Goal: Information Seeking & Learning: Learn about a topic

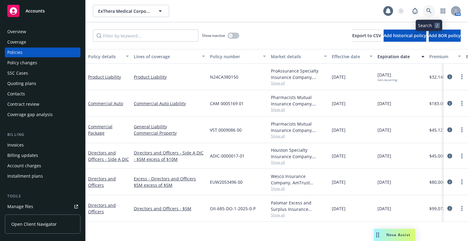
click at [429, 8] on link at bounding box center [429, 11] width 12 height 12
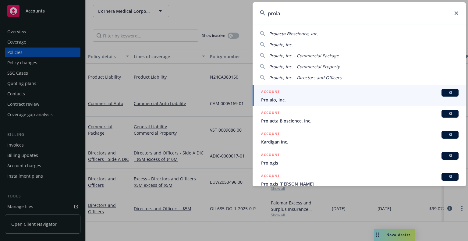
type input "prola"
click at [313, 98] on span "Prolaio, Inc." at bounding box center [360, 100] width 198 height 6
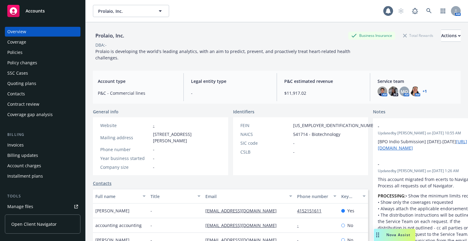
click at [16, 54] on div "Policies" at bounding box center [14, 53] width 15 height 10
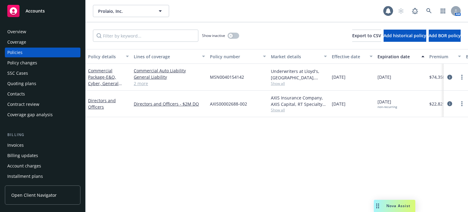
click at [28, 64] on div "Policy changes" at bounding box center [22, 63] width 30 height 10
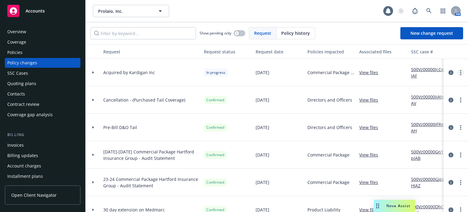
click at [459, 73] on link "more" at bounding box center [460, 72] width 7 height 7
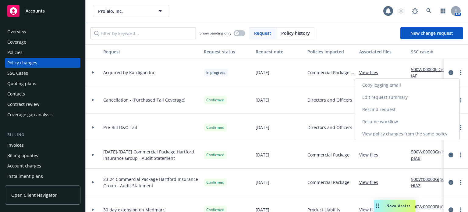
click at [377, 123] on link "Resume workflow" at bounding box center [407, 122] width 105 height 12
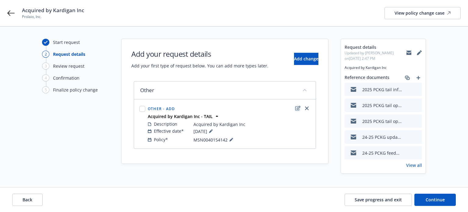
click at [295, 109] on link "edit" at bounding box center [297, 108] width 7 height 7
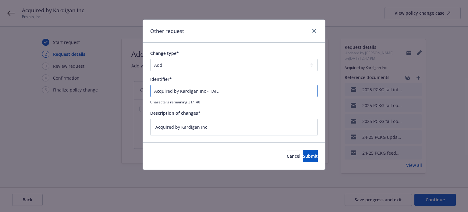
click at [223, 94] on input "Acquired by Kardigan Inc - TAIL" at bounding box center [234, 91] width 168 height 12
drag, startPoint x: 219, startPoint y: 93, endPoint x: 207, endPoint y: 90, distance: 12.3
click at [207, 90] on input "Acquired by Kardigan Inc - TAIL" at bounding box center [234, 91] width 168 height 12
type input "Acquired by Kardigan Inc -"
type textarea "x"
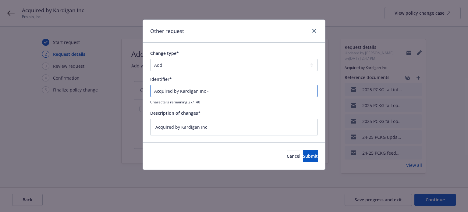
click at [157, 90] on input "Acquired by Kardigan Inc -" at bounding box center [234, 91] width 168 height 12
click at [155, 90] on input "Acquired by Kardigan Inc -" at bounding box center [234, 91] width 168 height 12
paste input "TAIL"
type input "TAILAcquired by Kardigan Inc -"
type textarea "x"
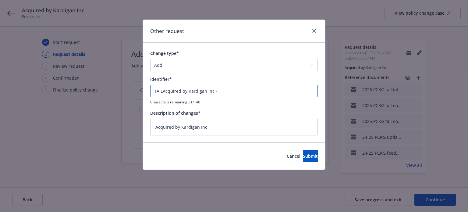
type input "TAIL Acquired by Kardigan Inc -"
type textarea "x"
type input "TAIL -Acquired by Kardigan Inc -"
type textarea "x"
type input "TAIL - Acquired by Kardigan Inc -"
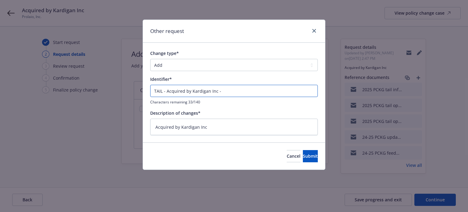
type textarea "x"
click at [239, 88] on input "TAIL - Acquired by Kardigan Inc -" at bounding box center [234, 91] width 168 height 12
type input "TAIL - Acquired by Kardigan Inc -"
type textarea "x"
type input "TAIL - Acquired by Kardigan Inc"
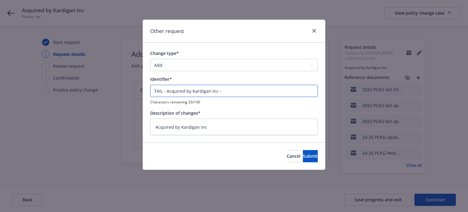
type textarea "x"
type input "TAIL - Acquired by Kardigan Inc"
type textarea "x"
type input "TAIL - Acquired by Kardigan Inc"
click at [303, 158] on button "Submit" at bounding box center [310, 156] width 15 height 12
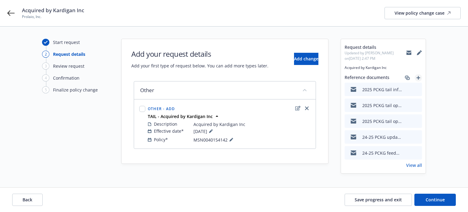
click at [418, 76] on icon "add" at bounding box center [419, 78] width 4 height 4
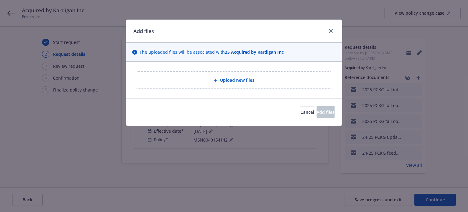
type textarea "x"
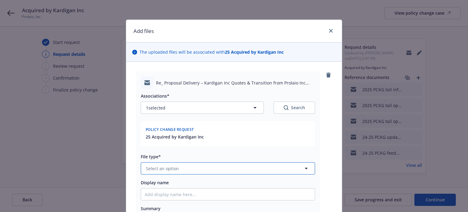
click at [193, 163] on button "Select an option" at bounding box center [228, 168] width 174 height 12
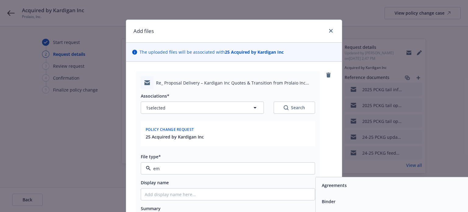
type input "ema"
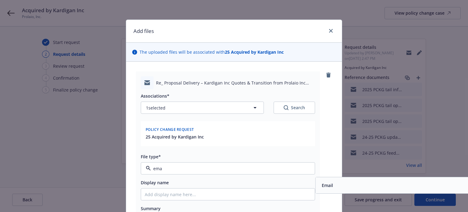
click at [357, 182] on div "Email" at bounding box center [403, 185] width 166 height 9
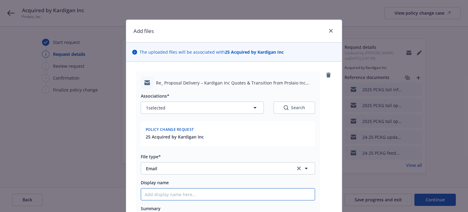
click at [192, 196] on input "Display name" at bounding box center [228, 194] width 174 height 12
type textarea "x"
type input "9"
type textarea "x"
type input "9/"
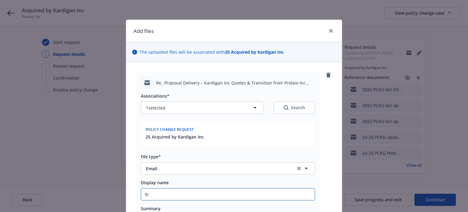
type textarea "x"
type input "9/1"
type textarea "x"
type input "9/18"
type textarea "x"
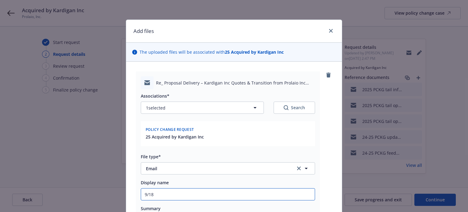
type input "9/18/"
type textarea "x"
type input "9/18/2"
type textarea "x"
type input "[DATE]"
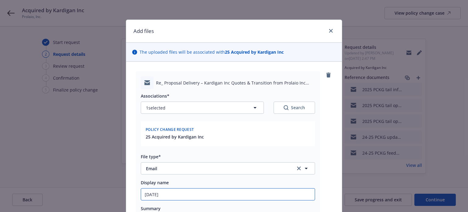
type textarea "x"
type input "9/18/202"
type textarea "x"
type input "[DATE]"
type textarea "x"
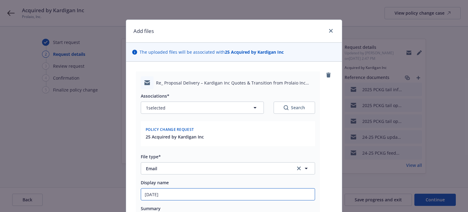
type input "[DATE]"
type textarea "x"
type input "[DATE] P"
type textarea "x"
type input "[DATE] Pck"
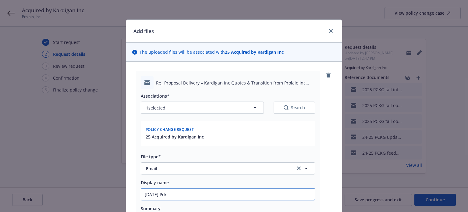
type textarea "x"
type input "[DATE] Pckg"
type textarea "x"
type input "[DATE] Pckg"
type textarea "x"
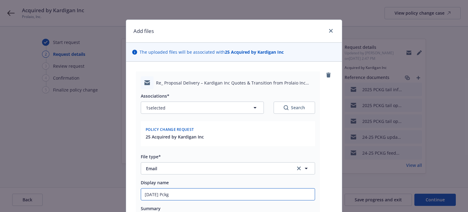
type input "[DATE] Pckg r"
type textarea "x"
type input "[DATE] Pckg re"
type textarea "x"
type input "[DATE] Pckg req"
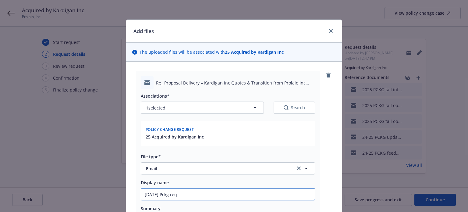
type textarea "x"
type input "[DATE] Pckg requ"
type textarea "x"
type input "[DATE] Pckg reque"
type textarea "x"
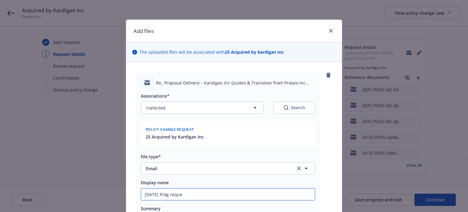
type input "[DATE] Pckg reques"
type textarea "x"
type input "[DATE] Pckg request"
type textarea "x"
type input "[DATE] Pckg request"
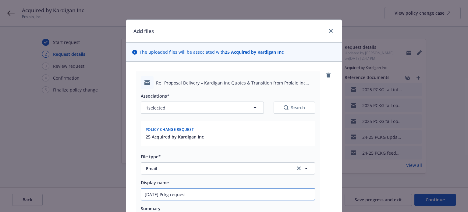
type textarea "x"
type input "[DATE] Pckg request f"
type textarea "x"
type input "[DATE] Pckg request fo"
type textarea "x"
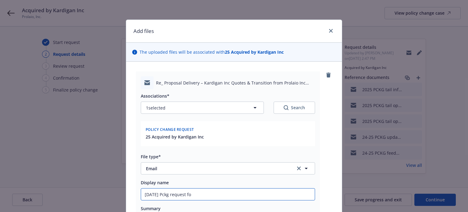
type input "[DATE] Pckg request for"
type textarea "x"
type input "[DATE] Pckg request for"
type textarea "x"
type input "[DATE] Pckg request for 3"
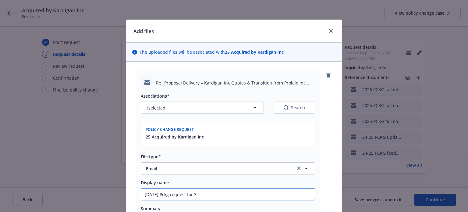
type textarea "x"
type input "[DATE] Pckg request for 3y"
type textarea "x"
type input "[DATE] Pckg request for 3yr"
type textarea "x"
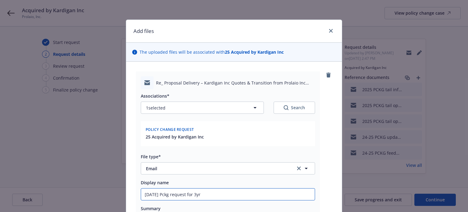
type input "[DATE] Pckg request for 3yr"
type textarea "x"
type input "[DATE] Pckg request for 3yr t"
type textarea "x"
type input "[DATE] Pckg request for 3yr ta"
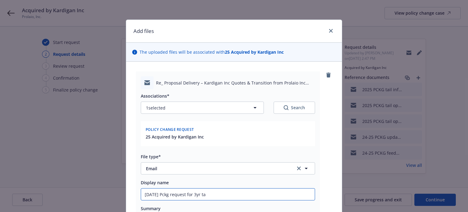
type textarea "x"
type input "[DATE] Pckg request for 3yr tail"
type textarea "x"
type input "[DATE] Pckg request for 3yr tail"
type textarea "x"
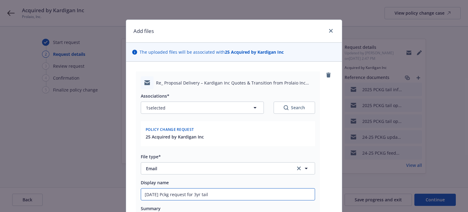
type input "[DATE] Pckg request for 3yr tail e"
type textarea "x"
type input "[DATE] Pckg request for 3yr tail em"
type textarea "x"
type input "[DATE] Pckg request for 3yr tail em"
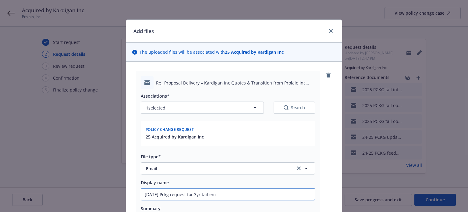
type textarea "x"
type input "[DATE] Pckg request for 3yr tail em t"
type textarea "x"
type input "[DATE] Pckg request for 3yr tail em to"
type textarea "x"
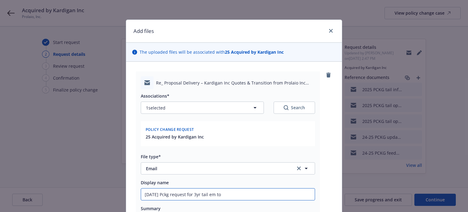
type input "[DATE] Pckg request for 3yr tail em to"
type textarea "x"
type input "[DATE] Pckg request for 3yr tail em to"
type textarea "x"
type input "[DATE] Pckg request for 3yr tail em t"
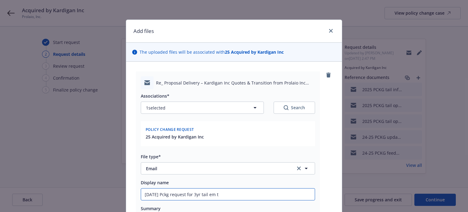
type textarea "x"
type input "[DATE] Pckg request for 3yr tail em"
type textarea "x"
type input "[DATE] Pckg request for 3yr tail em f"
type textarea "x"
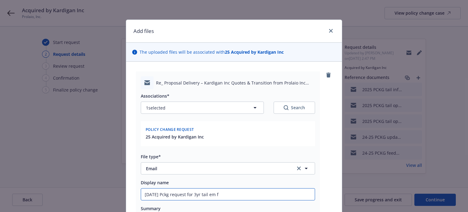
type input "[DATE] Pckg request for 3yr tail em fr"
type textarea "x"
type input "[DATE] Pckg request for 3yr tail em frm"
type textarea "x"
type input "[DATE] Pckg request for 3yr tail em frm i"
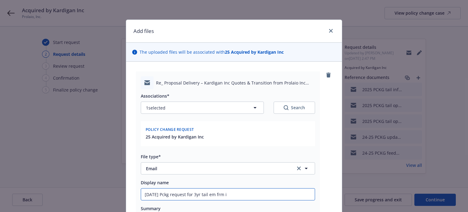
type textarea "x"
type input "[DATE] Pckg request for 3yr tail em frm in"
type textarea "x"
type input "[DATE] Pckg request for 3yr tail em frm ins"
type textarea "x"
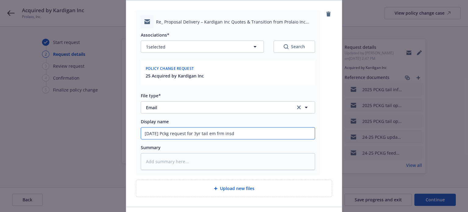
scroll to position [102, 0]
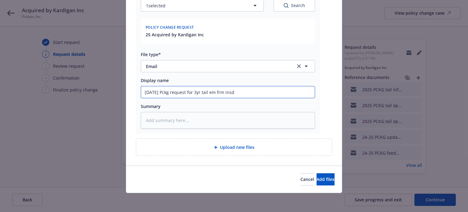
type input "[DATE] Pckg request for 3yr tail em frm insd"
type textarea "x"
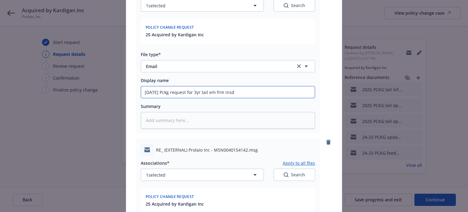
scroll to position [163, 0]
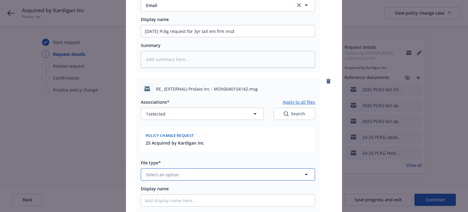
click at [197, 179] on button "Select an option" at bounding box center [228, 174] width 174 height 12
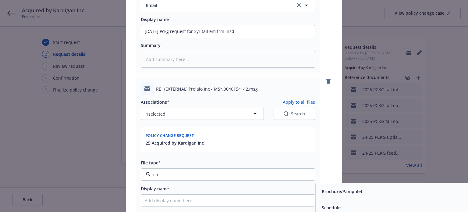
type input "cha"
click at [316, 189] on div "Change request" at bounding box center [403, 191] width 174 height 16
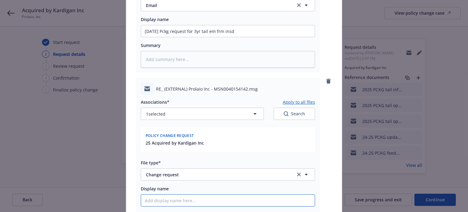
click at [279, 201] on input "Display name" at bounding box center [228, 201] width 174 height 12
paste input "[DATE] Pckg request for 3yr tail em frm insd"
type textarea "x"
type input "[DATE] Pckg request for 3yr tail em frm insd"
drag, startPoint x: 248, startPoint y: 199, endPoint x: 261, endPoint y: 197, distance: 13.2
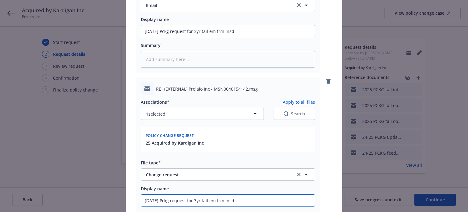
click at [261, 197] on input "[DATE] Pckg request for 3yr tail em frm insd" at bounding box center [228, 201] width 174 height 12
type textarea "x"
type input "[DATE] Pckg request for 3yr tail em"
type textarea "x"
type input "[DATE] Pckg request for 3yr tail em t"
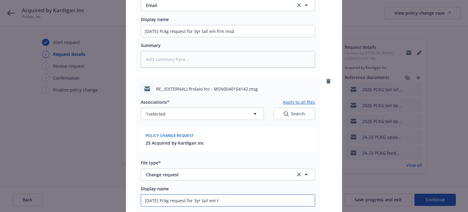
type textarea "x"
type input "[DATE] Pckg request for 3yr tail em to"
type textarea "x"
type input "[DATE] Pckg request for 3yr tail em to R"
type textarea "x"
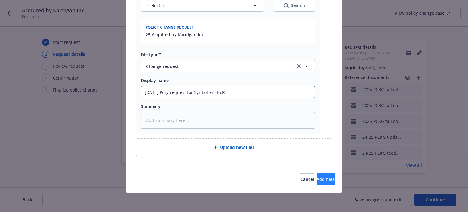
type input "[DATE] Pckg request for 3yr tail em to RT"
click at [317, 179] on span "Add files" at bounding box center [326, 179] width 18 height 6
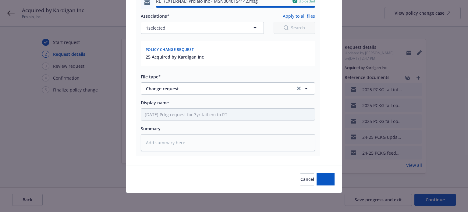
type textarea "x"
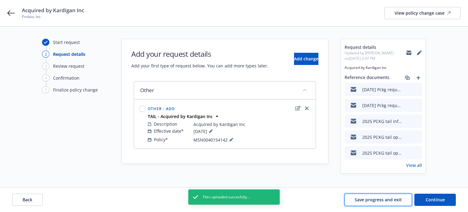
click at [381, 196] on button "Save progress and exit" at bounding box center [378, 200] width 67 height 12
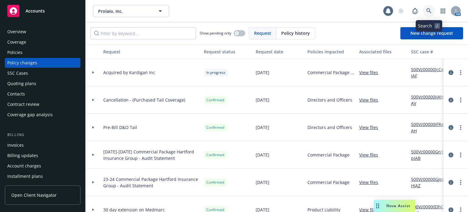
click at [428, 6] on link at bounding box center [429, 11] width 12 height 12
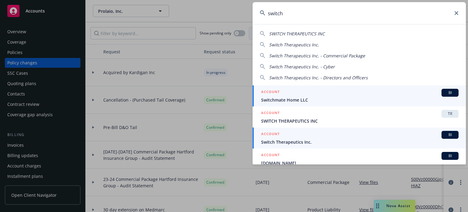
type input "switch"
click at [273, 139] on span "Switch Therapeutics Inc." at bounding box center [360, 142] width 198 height 6
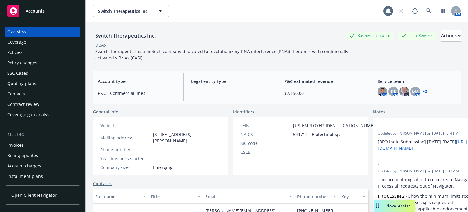
click at [23, 54] on div "Policies" at bounding box center [42, 53] width 71 height 10
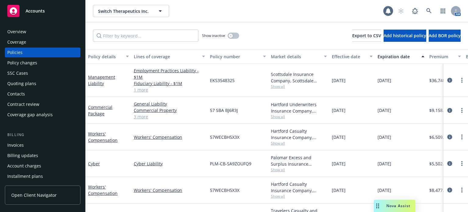
click at [30, 84] on div "Quoting plans" at bounding box center [21, 84] width 29 height 10
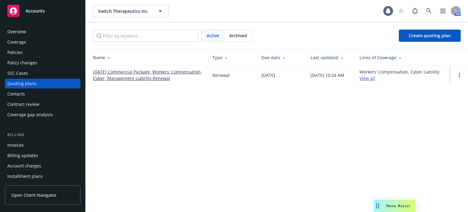
click at [101, 80] on link "[DATE] Commercial Package, Workers' Compensation, Cyber, Management Liability R…" at bounding box center [148, 75] width 110 height 13
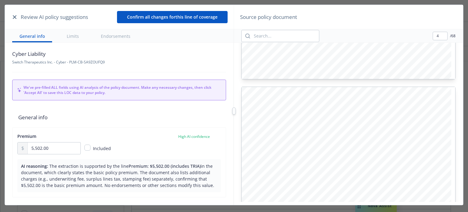
scroll to position [1098, 0]
type input "5"
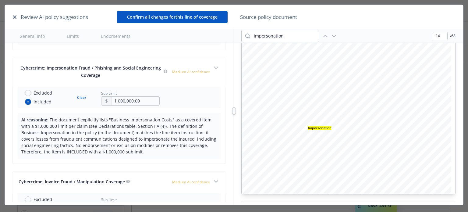
click at [334, 34] on icon "button" at bounding box center [333, 35] width 7 height 7
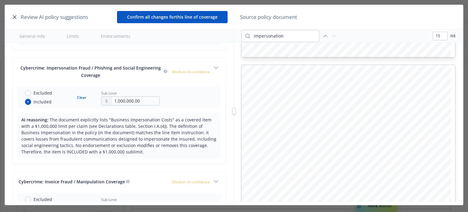
scroll to position [3915, 0]
click at [333, 102] on span "Insured" at bounding box center [328, 103] width 12 height 3
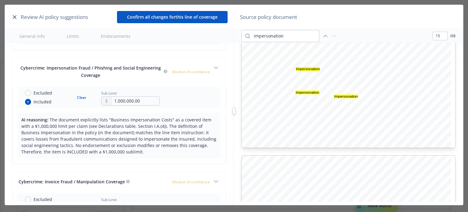
scroll to position [4098, 0]
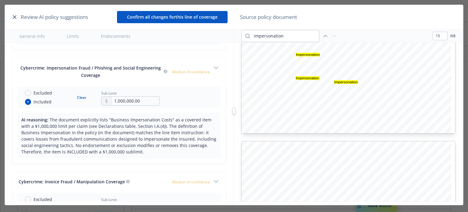
click at [324, 34] on icon "button" at bounding box center [325, 35] width 7 height 7
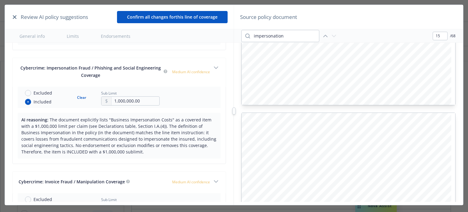
scroll to position [3784, 0]
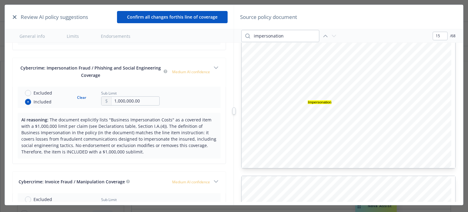
type input "14"
click at [280, 34] on input "impersonation" at bounding box center [284, 36] width 69 height 12
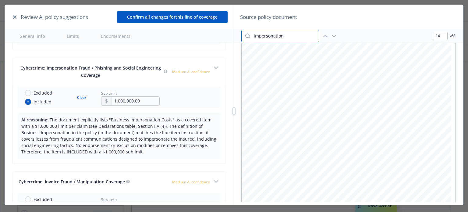
click at [280, 34] on input "impersonation" at bounding box center [284, 36] width 69 height 12
type input "social engineering"
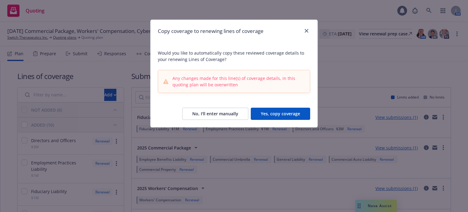
click at [270, 109] on button "Yes, copy coverage" at bounding box center [280, 114] width 59 height 12
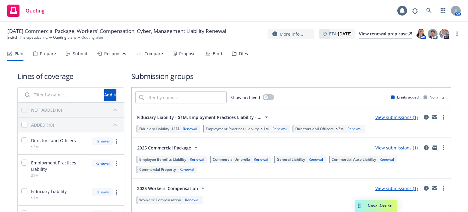
click at [86, 55] on div "Submit" at bounding box center [80, 53] width 15 height 5
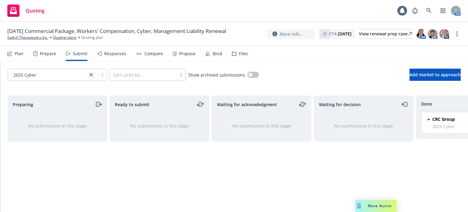
scroll to position [0, 55]
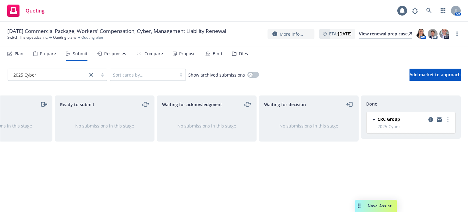
click at [434, 117] on div "CRC Group 2025 Cyber [DATE] 11:37 AM" at bounding box center [411, 122] width 89 height 21
click at [430, 118] on icon "copy logging email" at bounding box center [431, 119] width 5 height 5
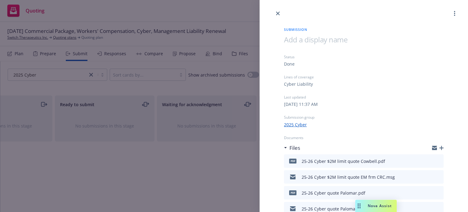
click at [435, 177] on icon "preview file" at bounding box center [437, 176] width 5 height 4
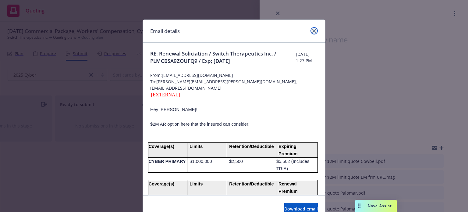
click at [312, 32] on icon "close" at bounding box center [314, 31] width 4 height 4
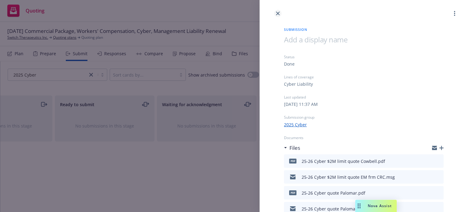
click at [280, 13] on link "close" at bounding box center [277, 13] width 7 height 7
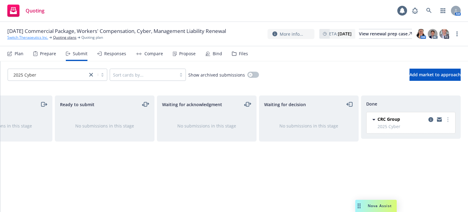
click at [41, 40] on link "Switch Therapeutics Inc." at bounding box center [27, 37] width 41 height 5
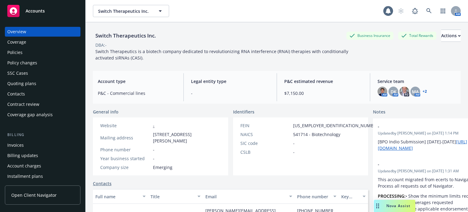
click at [39, 53] on div "Policies" at bounding box center [42, 53] width 71 height 10
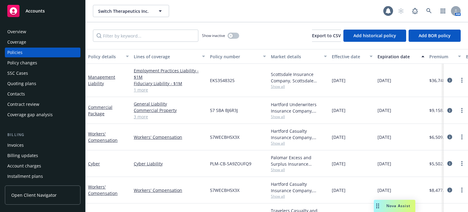
click at [49, 81] on div "Quoting plans" at bounding box center [42, 84] width 71 height 10
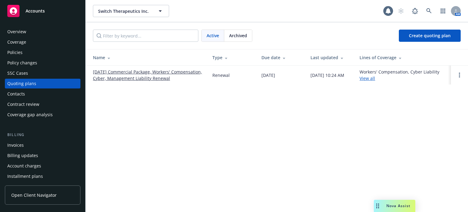
click at [249, 36] on div "Archived" at bounding box center [238, 36] width 28 height 12
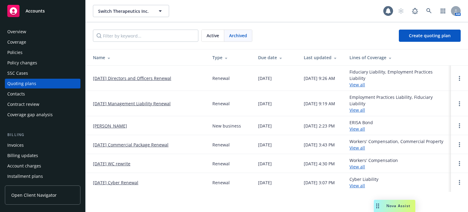
click at [134, 186] on link "[DATE] Cyber Renewal" at bounding box center [115, 182] width 45 height 6
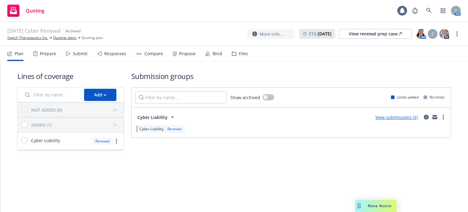
click at [243, 52] on div "Files" at bounding box center [243, 53] width 9 height 5
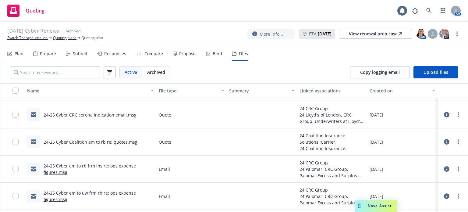
scroll to position [61, 0]
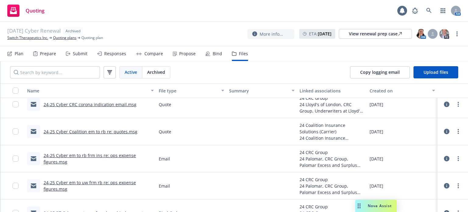
click at [87, 154] on link "24-25 Cyber em to rb frm ins re: ops expense figures.msg" at bounding box center [90, 158] width 92 height 12
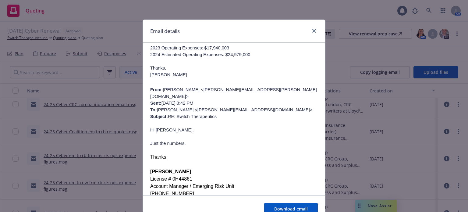
scroll to position [0, 0]
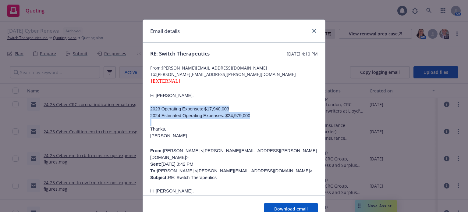
drag, startPoint x: 150, startPoint y: 123, endPoint x: 148, endPoint y: 109, distance: 14.4
copy div "2023 Operating Expenses: $17,940,003 2024 Estimated Operating Expenses: $24,979…"
